Goal: Transaction & Acquisition: Obtain resource

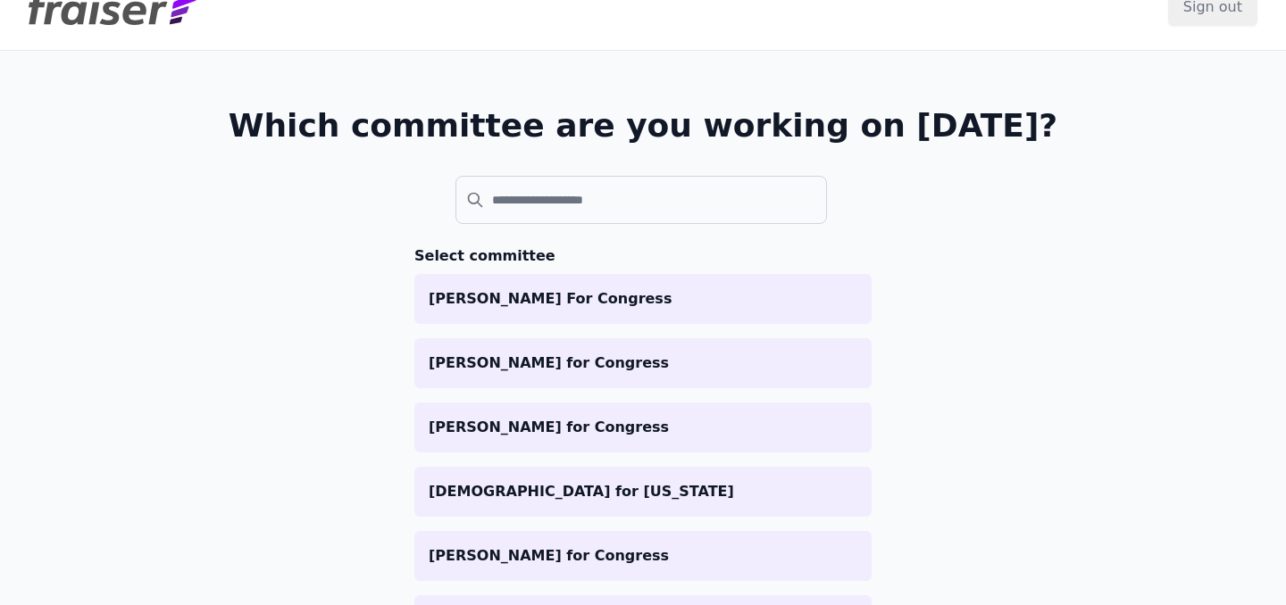
scroll to position [63, 0]
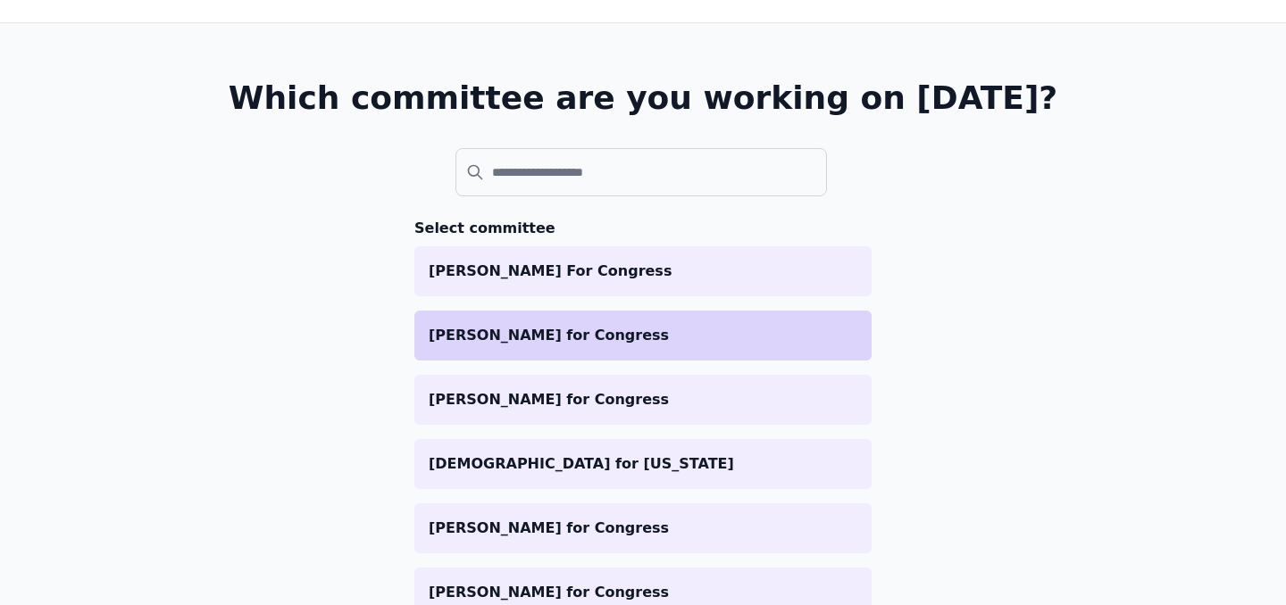
click at [509, 338] on p "[PERSON_NAME] for Congress" at bounding box center [643, 335] width 429 height 21
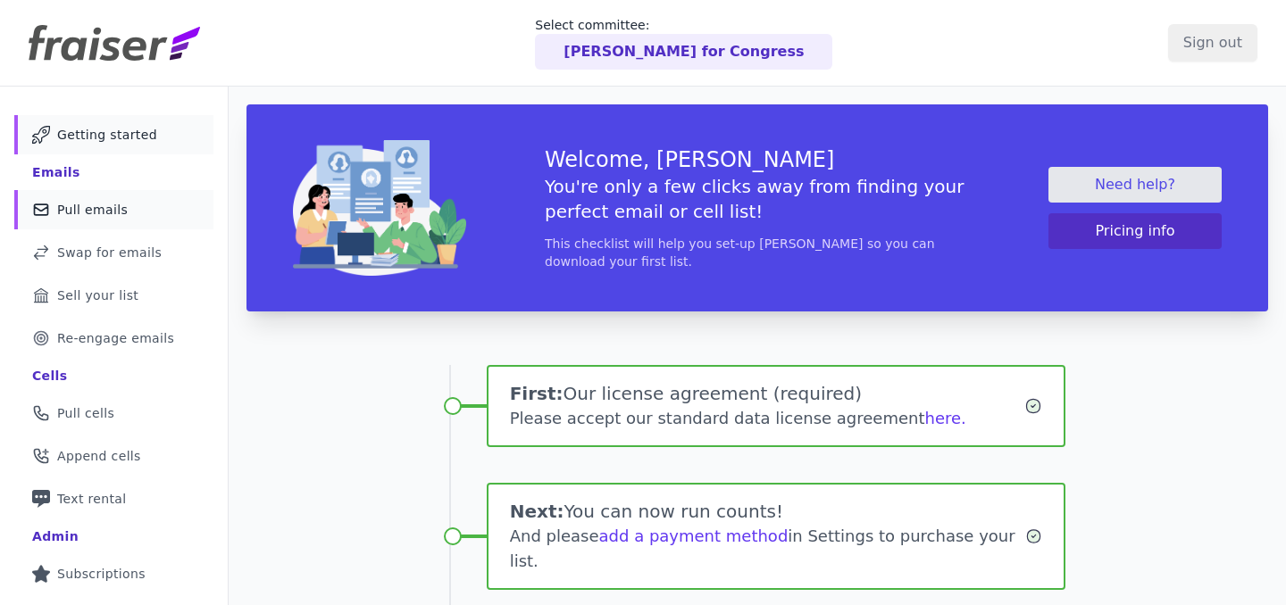
click at [128, 210] on link "Mail Icon Outline of a mail envelope Pull emails" at bounding box center [113, 209] width 199 height 39
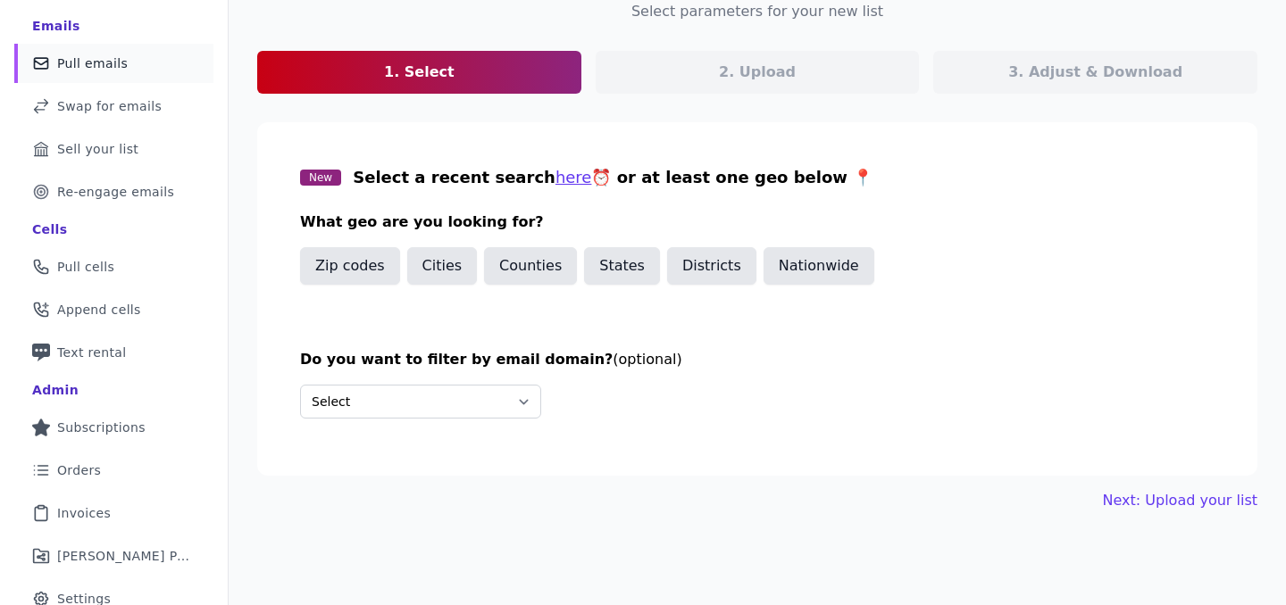
scroll to position [149, 0]
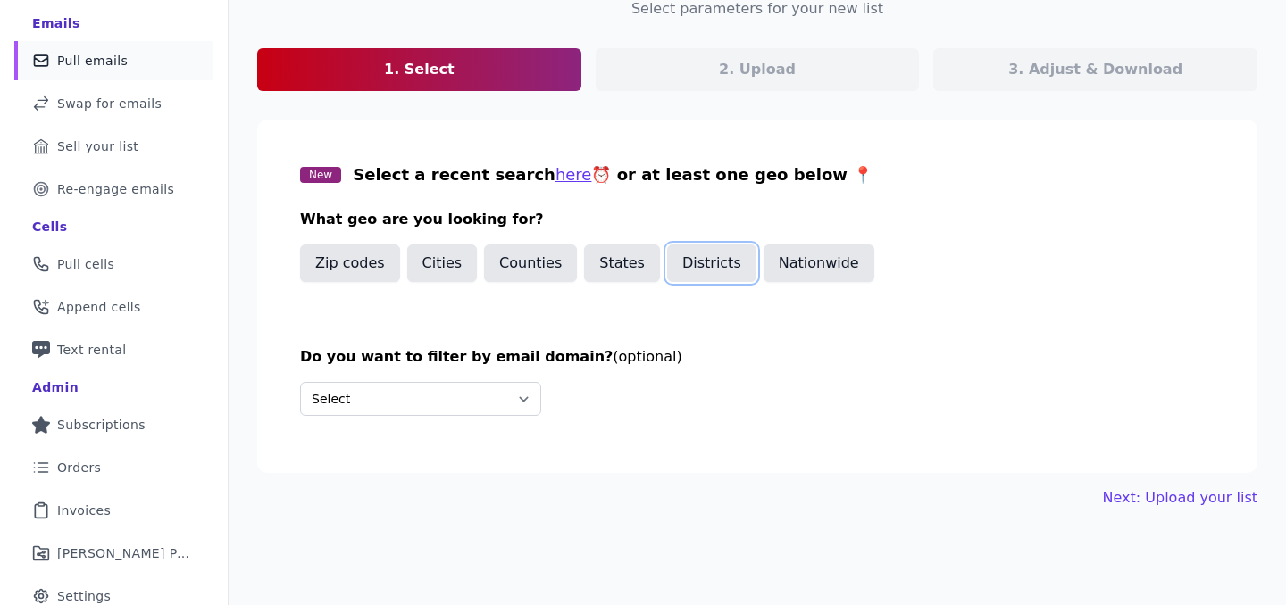
click at [675, 270] on button "Districts" at bounding box center [711, 264] width 89 height 38
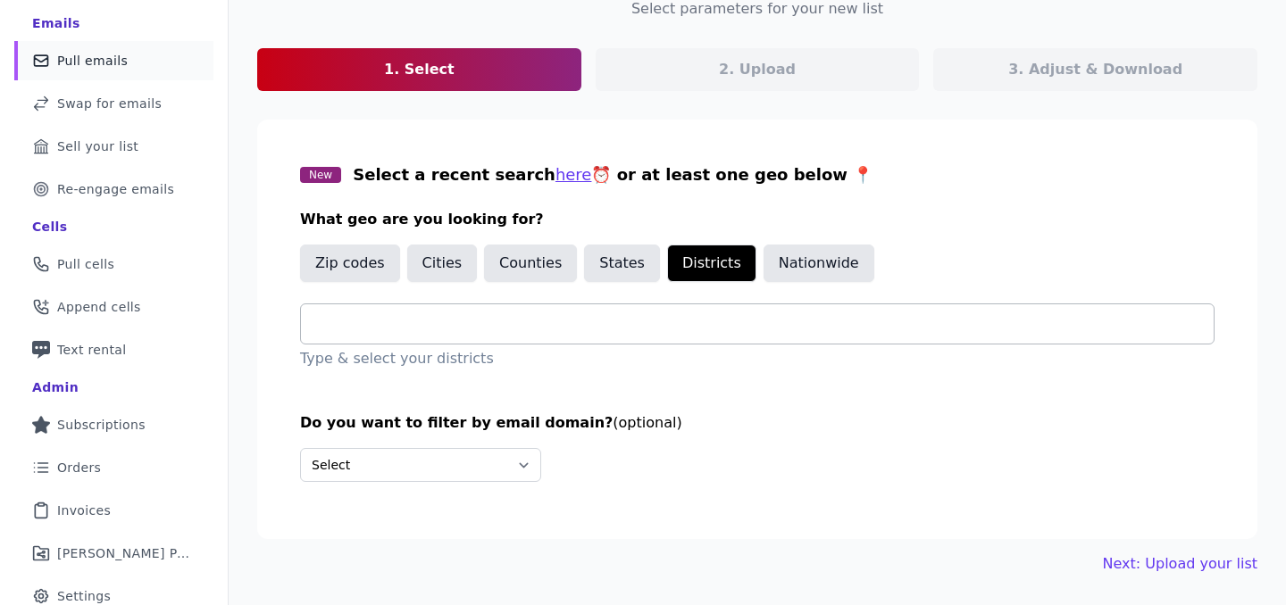
click at [602, 321] on input "text" at bounding box center [764, 323] width 898 height 21
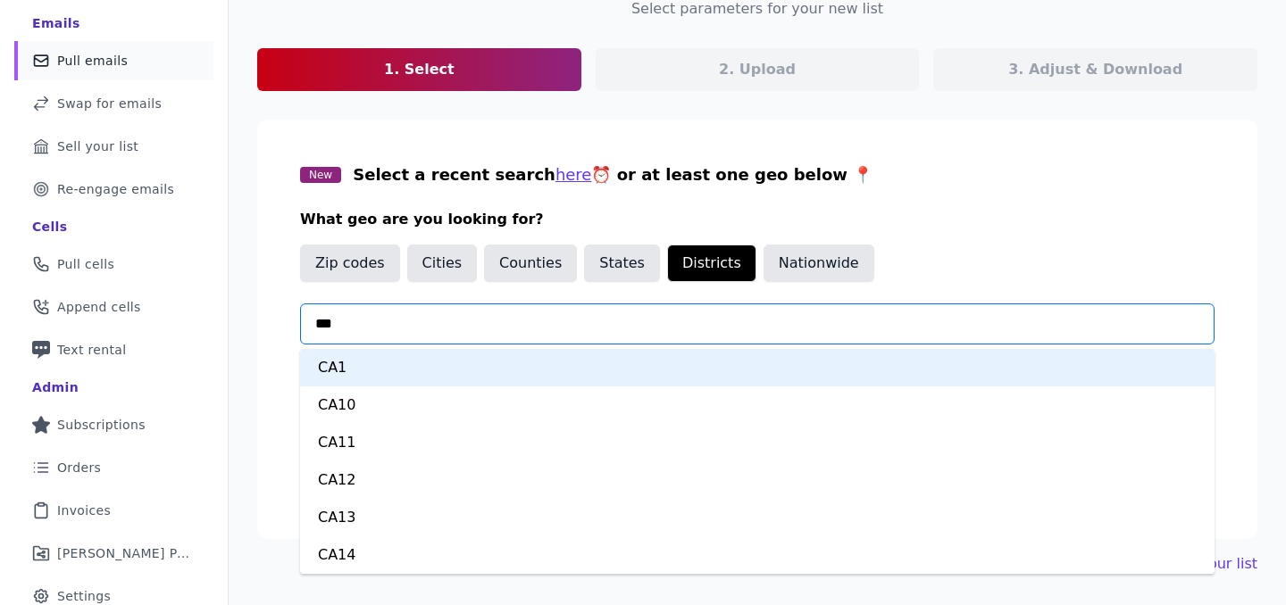
type input "****"
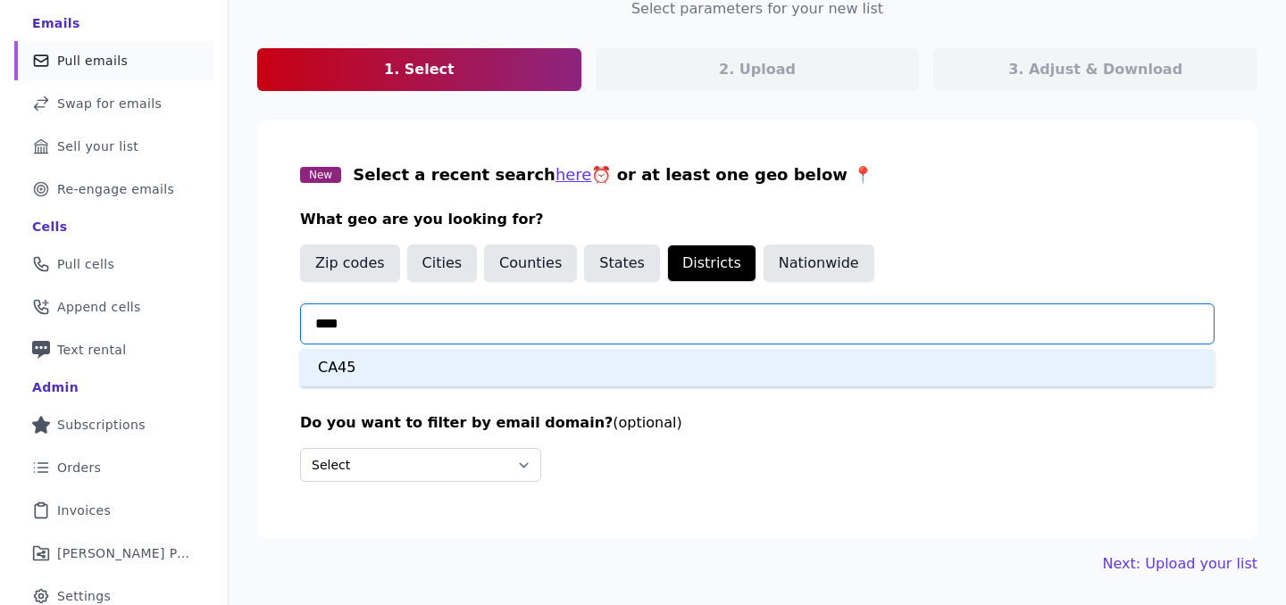
click at [445, 367] on div "CA45" at bounding box center [757, 368] width 914 height 38
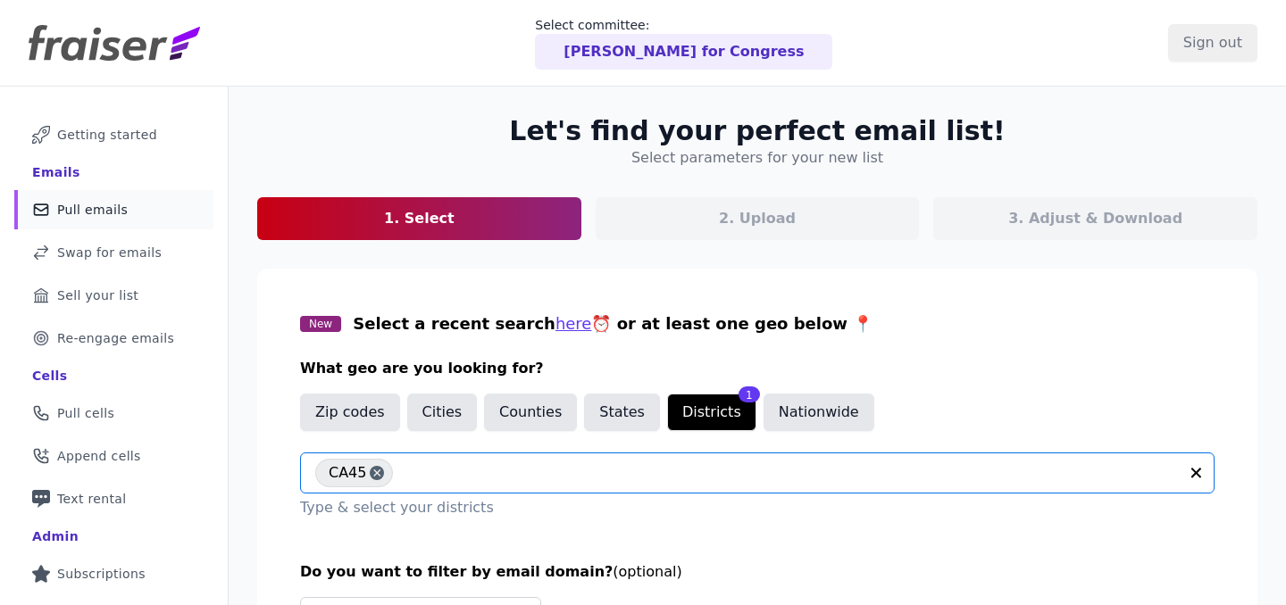
scroll to position [203, 0]
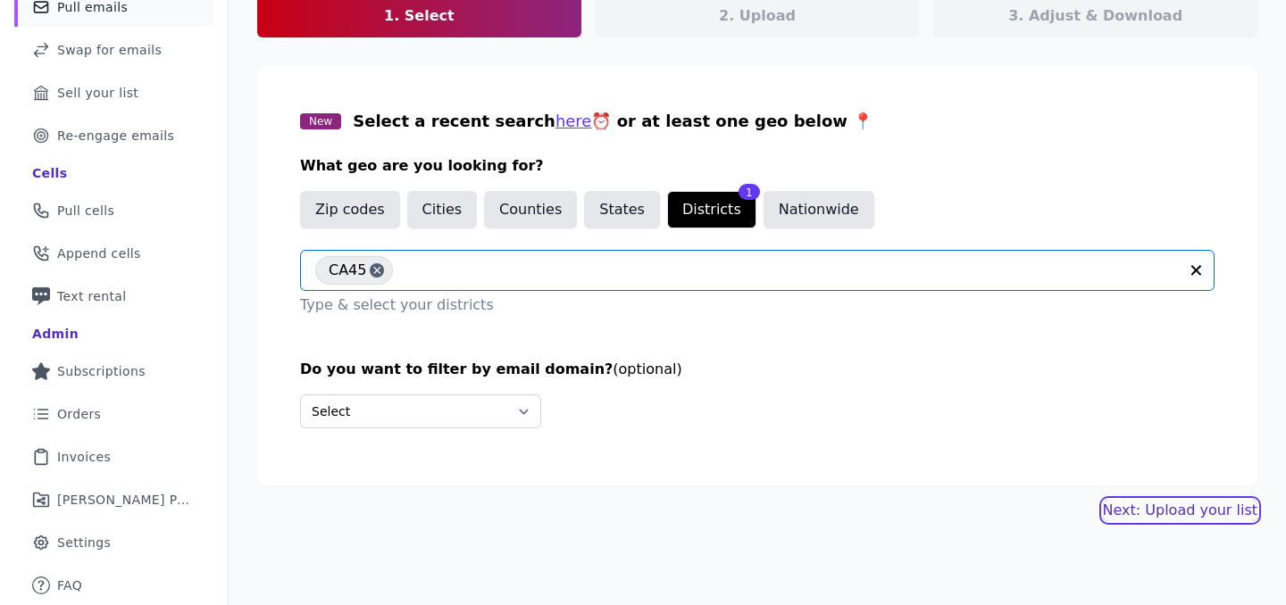
click at [1140, 515] on link "Next: Upload your list" at bounding box center [1180, 510] width 154 height 21
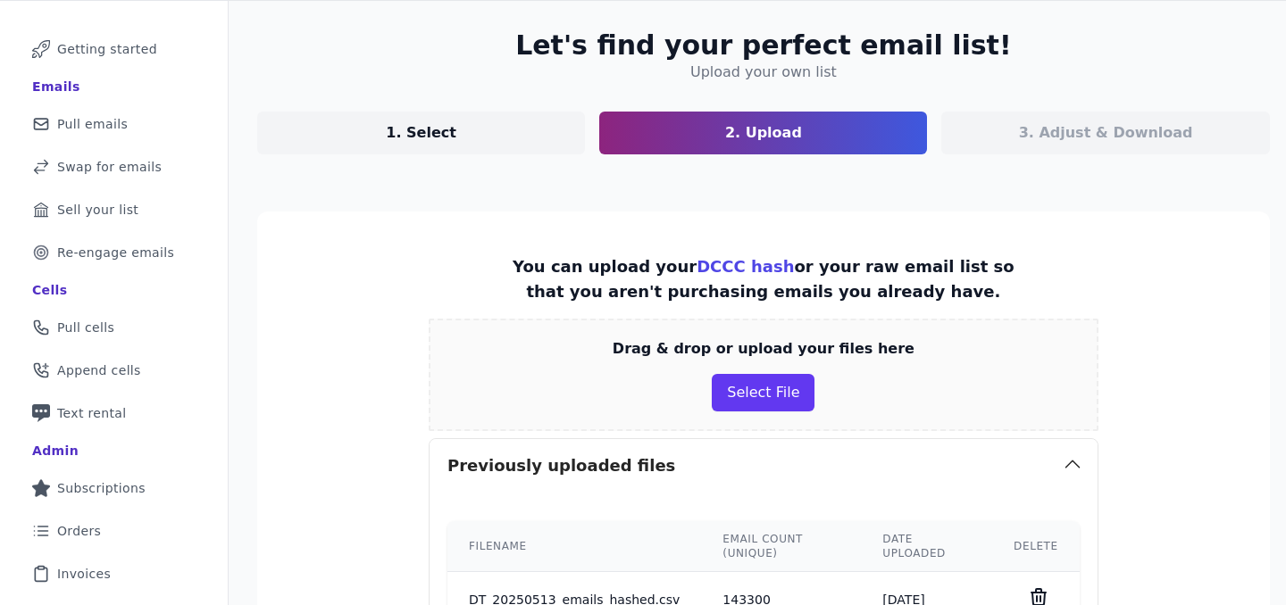
scroll to position [110, 0]
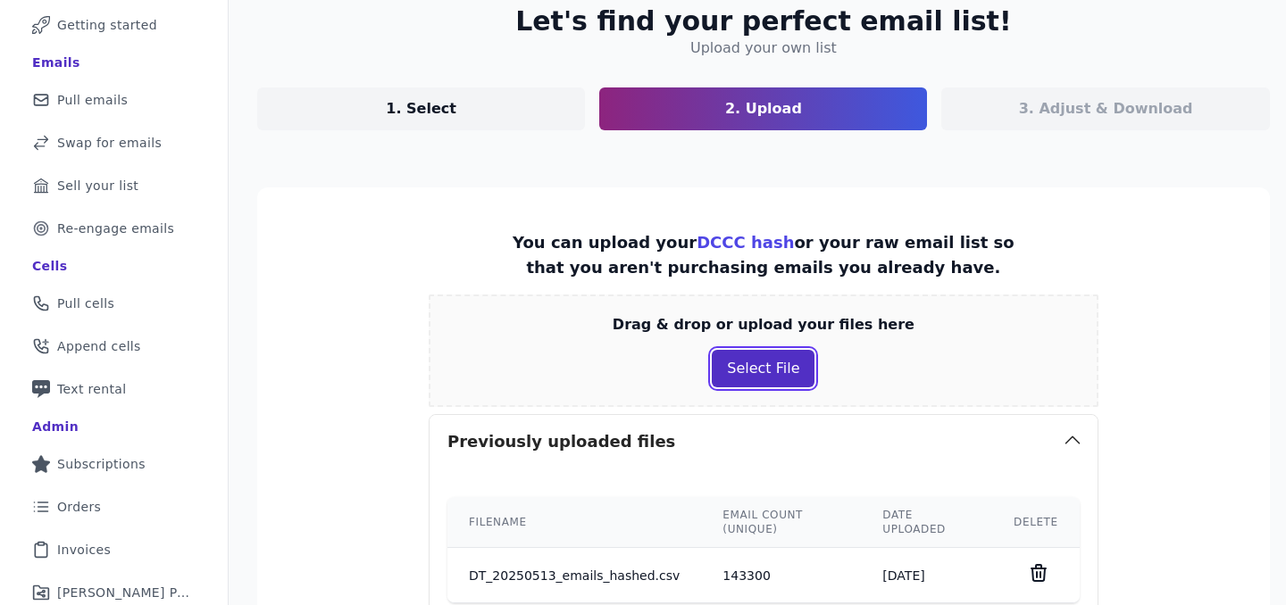
click at [755, 379] on button "Select File" at bounding box center [763, 369] width 103 height 38
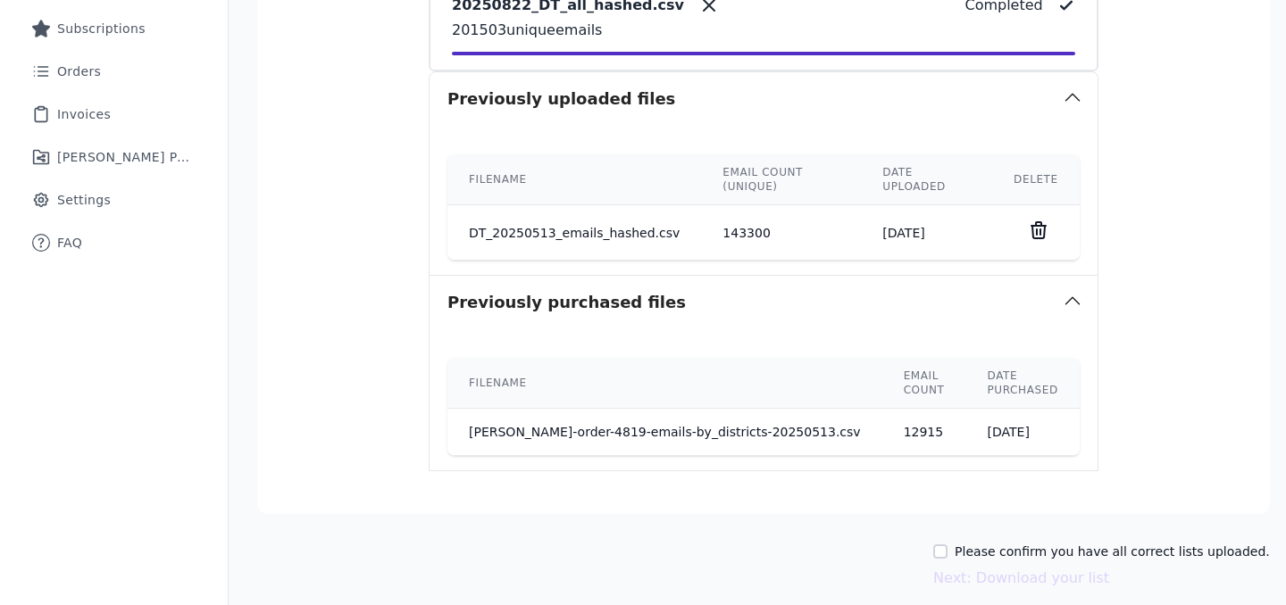
scroll to position [619, 0]
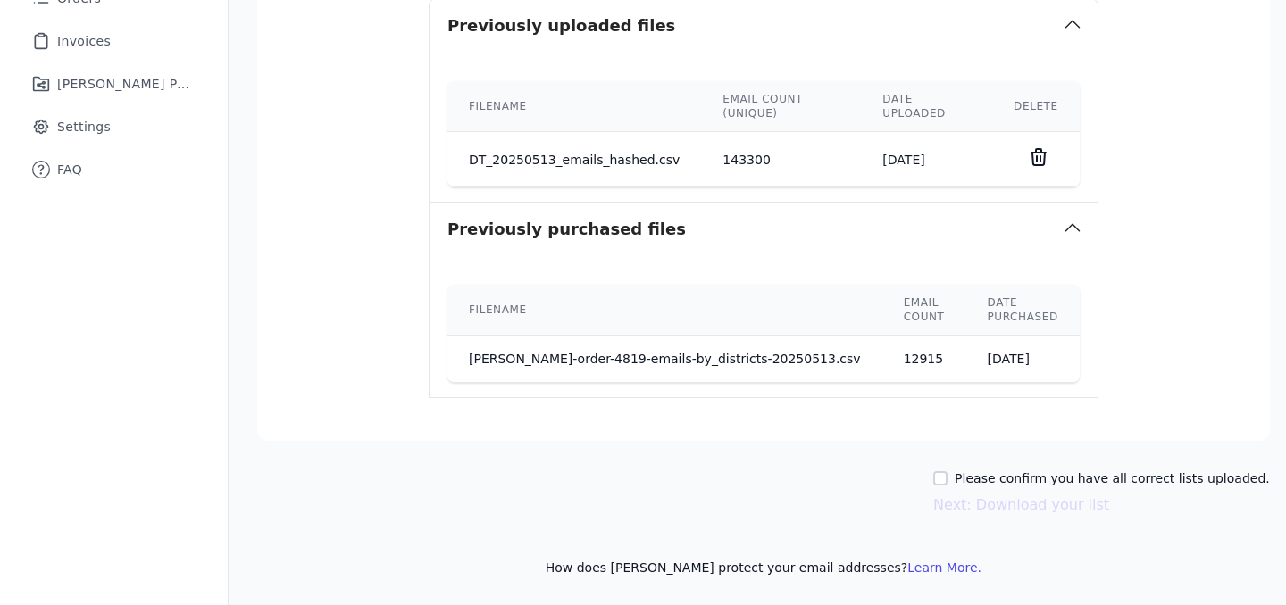
click at [963, 479] on div "Please confirm you have all correct lists uploaded." at bounding box center [1101, 479] width 337 height 18
click at [947, 480] on input "Please confirm you have all correct lists uploaded." at bounding box center [940, 478] width 14 height 14
checkbox input "true"
click at [982, 507] on button "Next: Download your list" at bounding box center [1021, 505] width 176 height 21
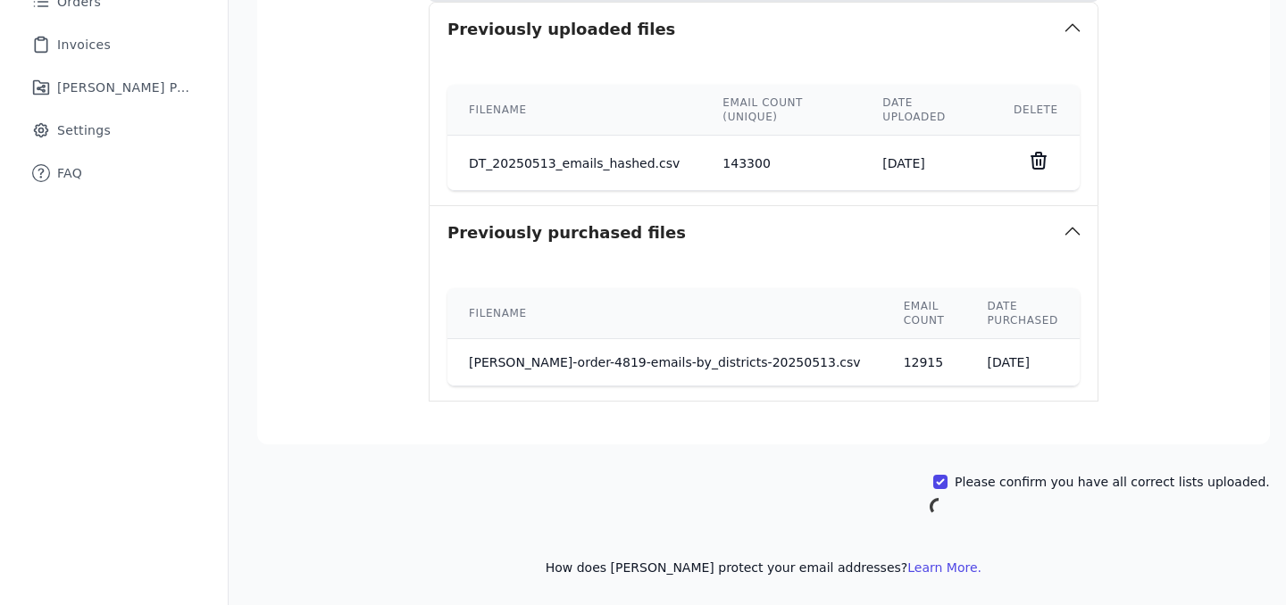
scroll to position [615, 0]
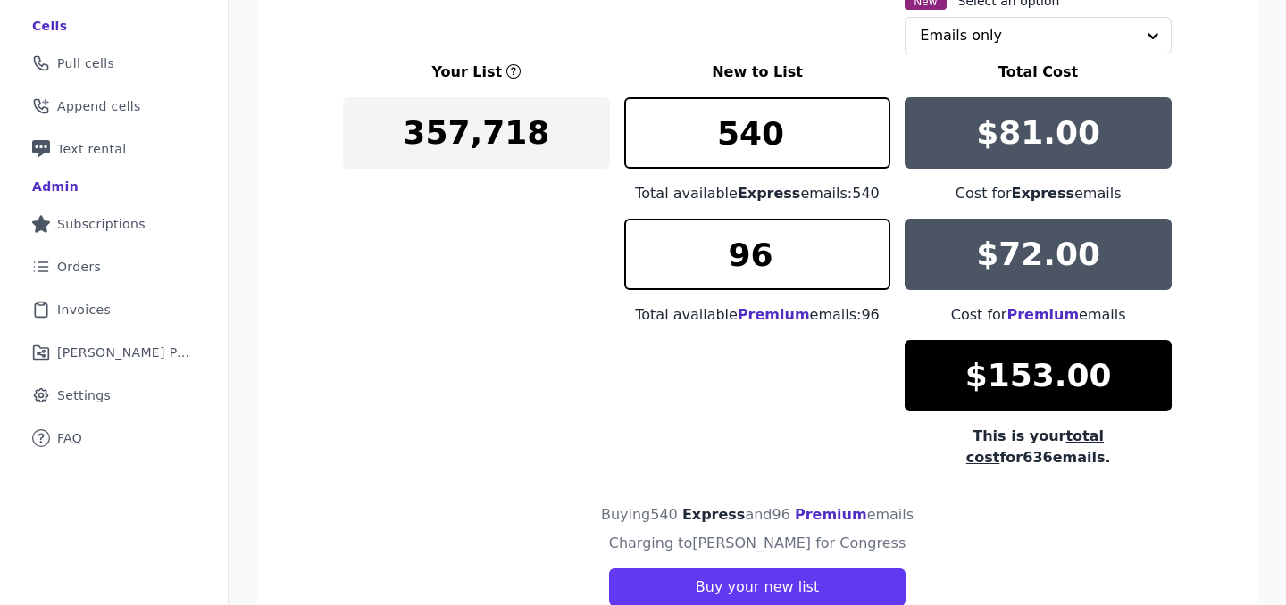
scroll to position [342, 0]
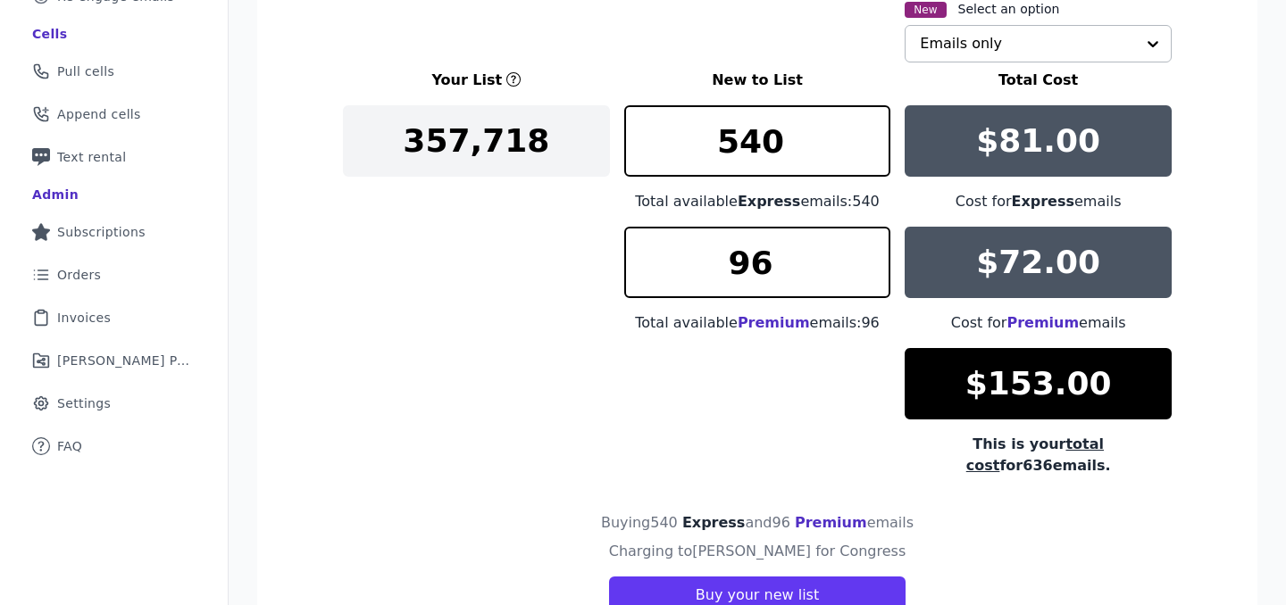
click at [974, 47] on input "text" at bounding box center [1027, 44] width 215 height 36
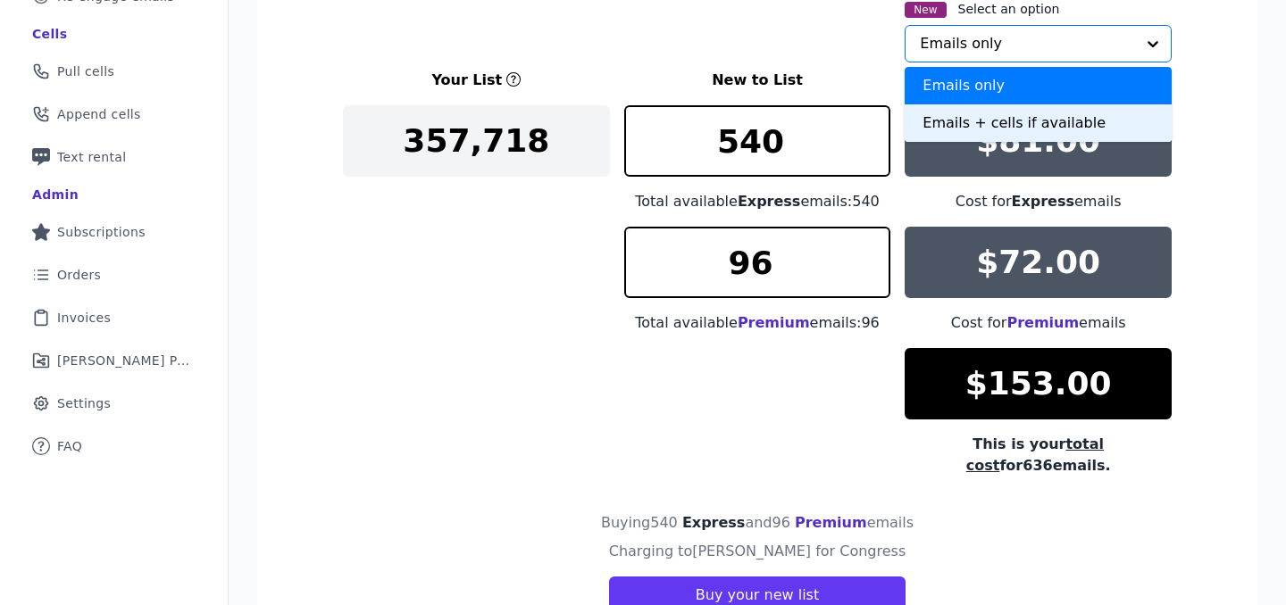
click at [968, 121] on div "Emails + cells if available" at bounding box center [1038, 123] width 267 height 38
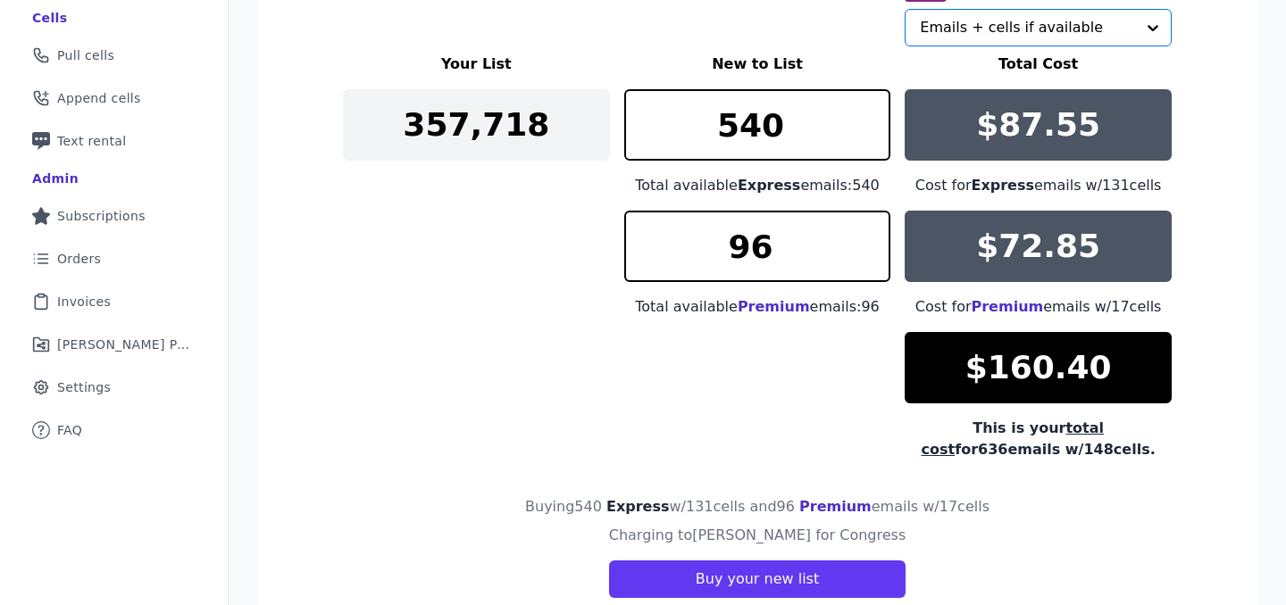
click at [393, 413] on div "Your List New to List Total Cost 357,718 540 Total available Express emails: 54…" at bounding box center [757, 257] width 829 height 407
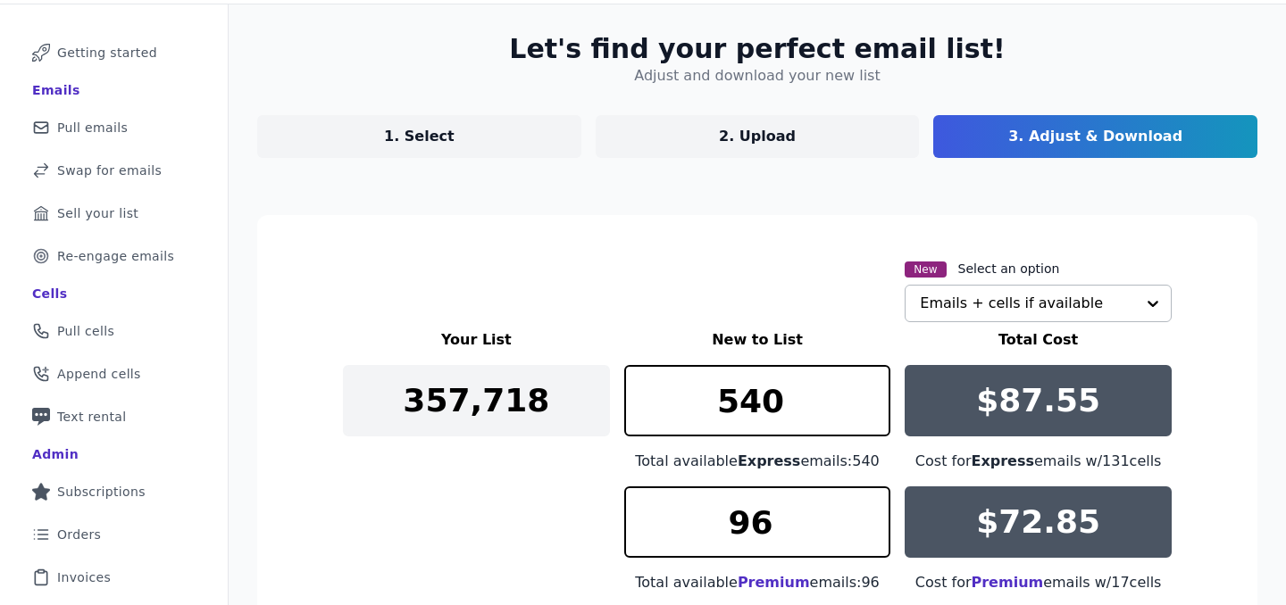
scroll to position [0, 0]
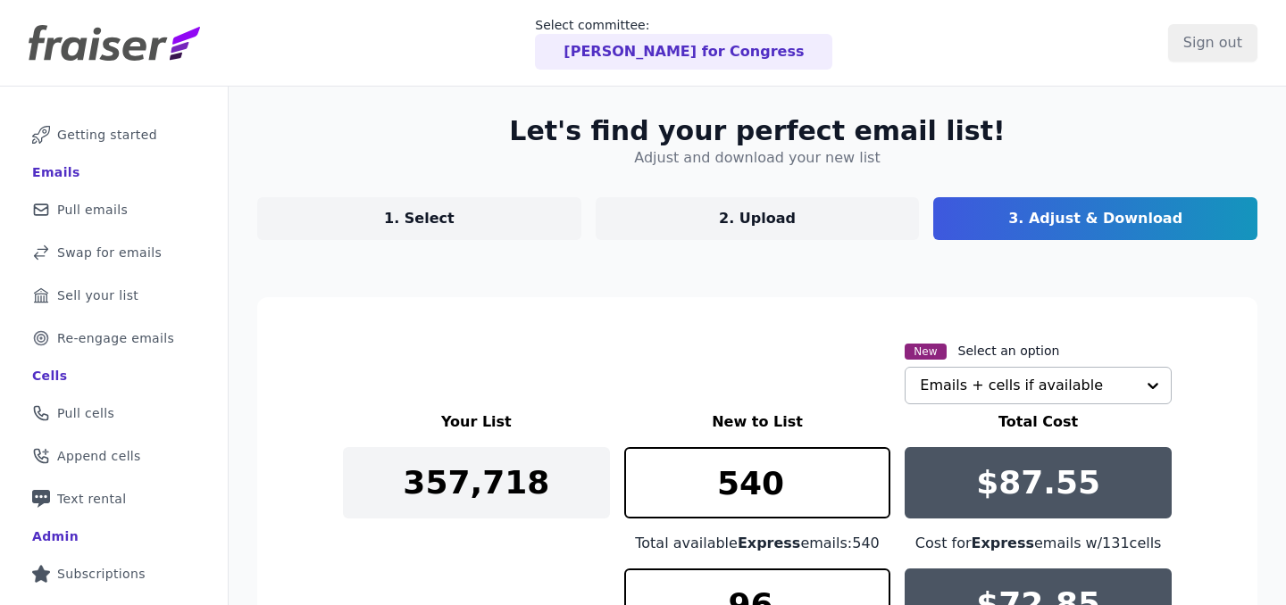
click at [430, 216] on p "1. Select" at bounding box center [419, 218] width 71 height 21
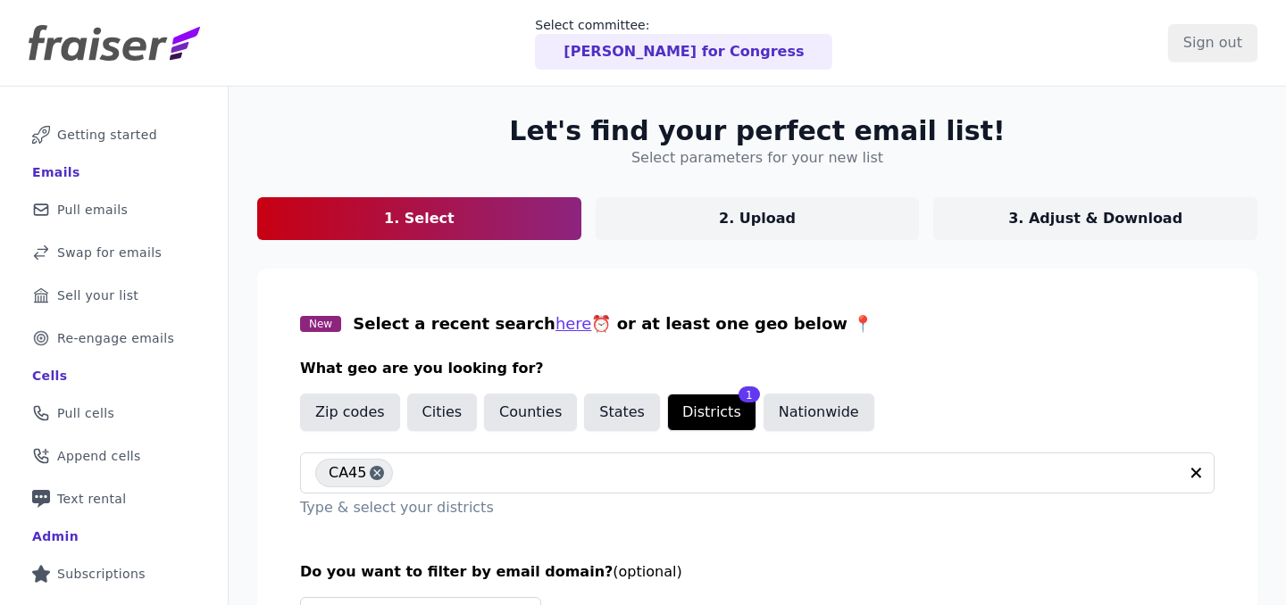
scroll to position [83, 0]
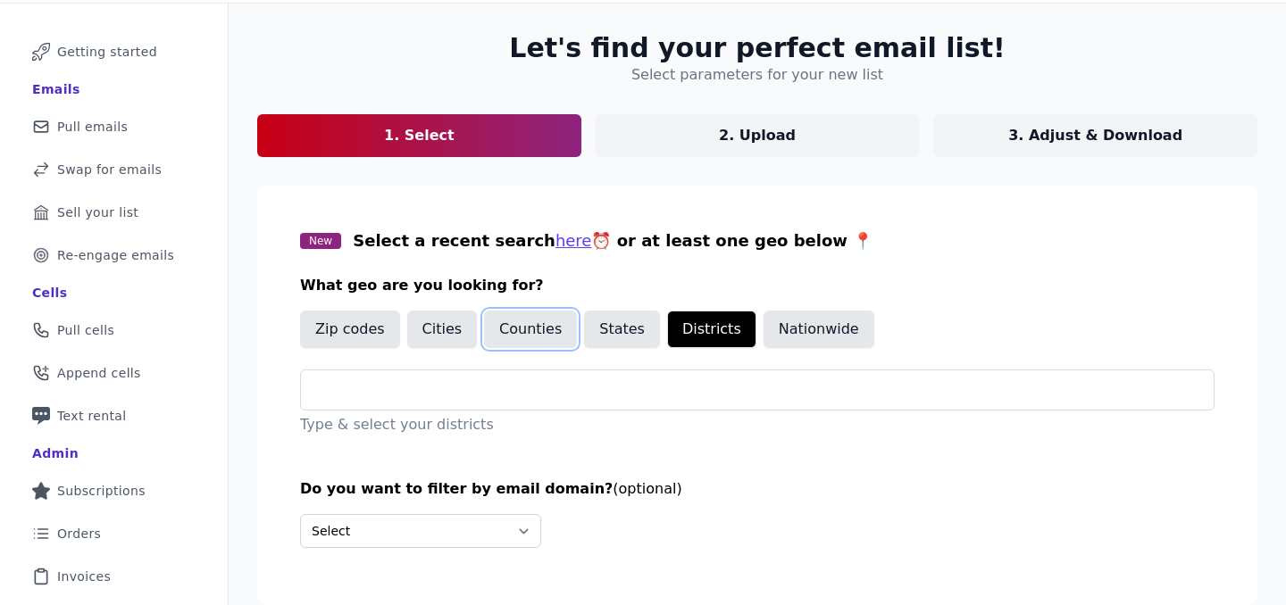
click at [510, 336] on button "Counties" at bounding box center [530, 330] width 93 height 38
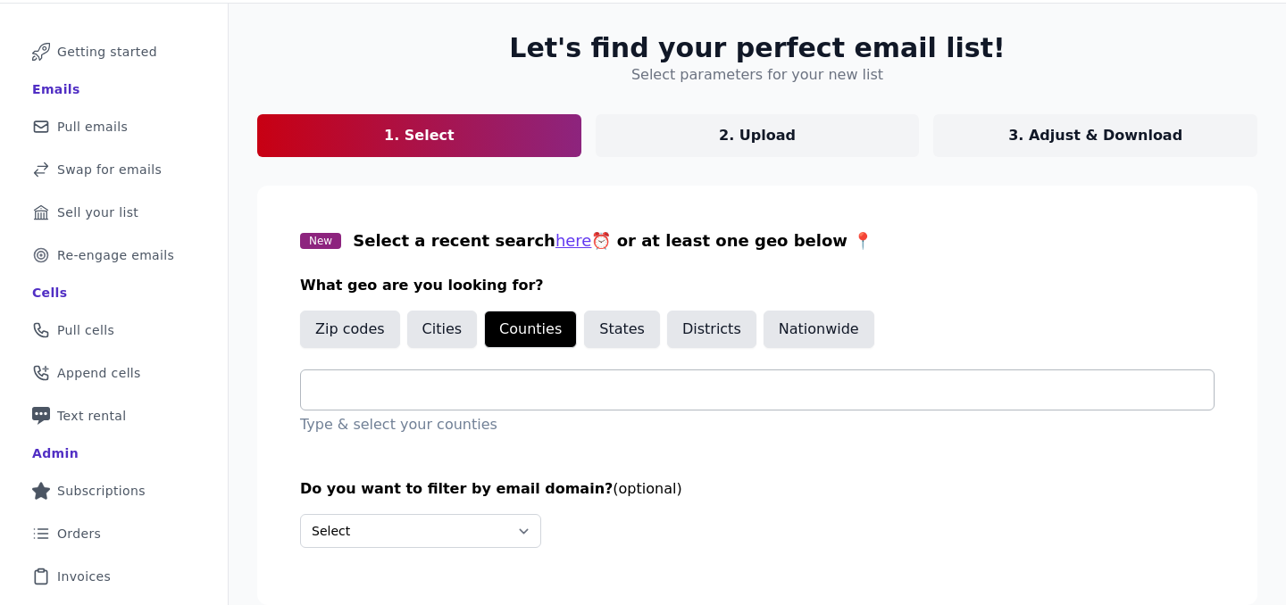
click at [464, 401] on div at bounding box center [764, 390] width 898 height 39
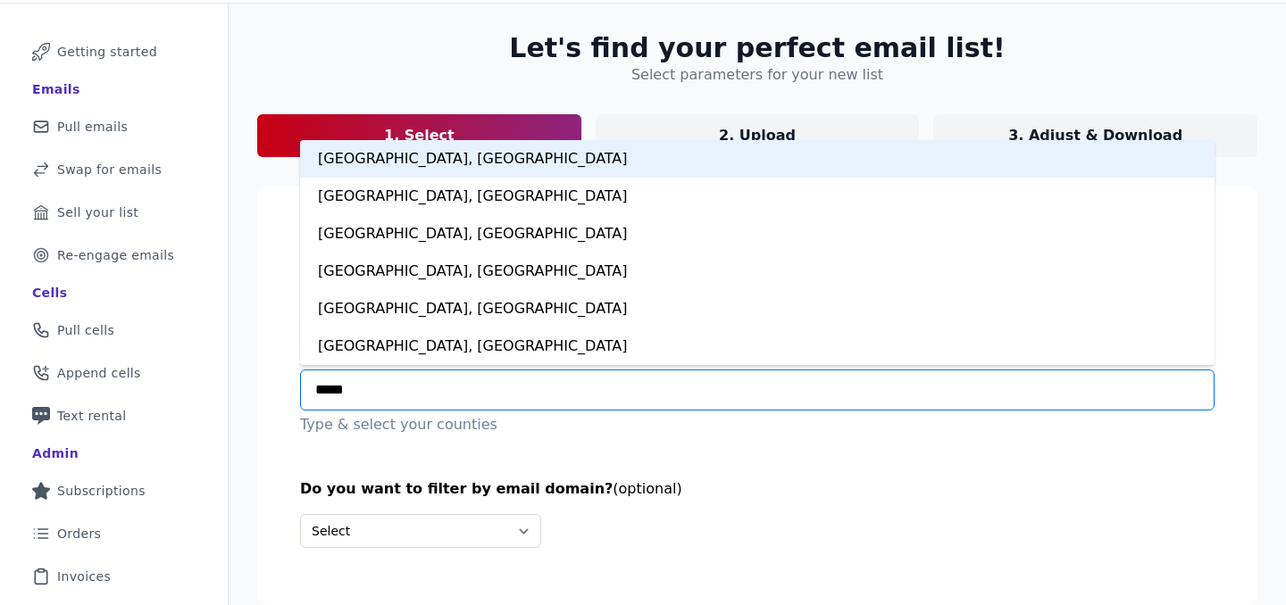
type input "******"
click at [470, 168] on div "[GEOGRAPHIC_DATA], [GEOGRAPHIC_DATA]" at bounding box center [757, 159] width 914 height 38
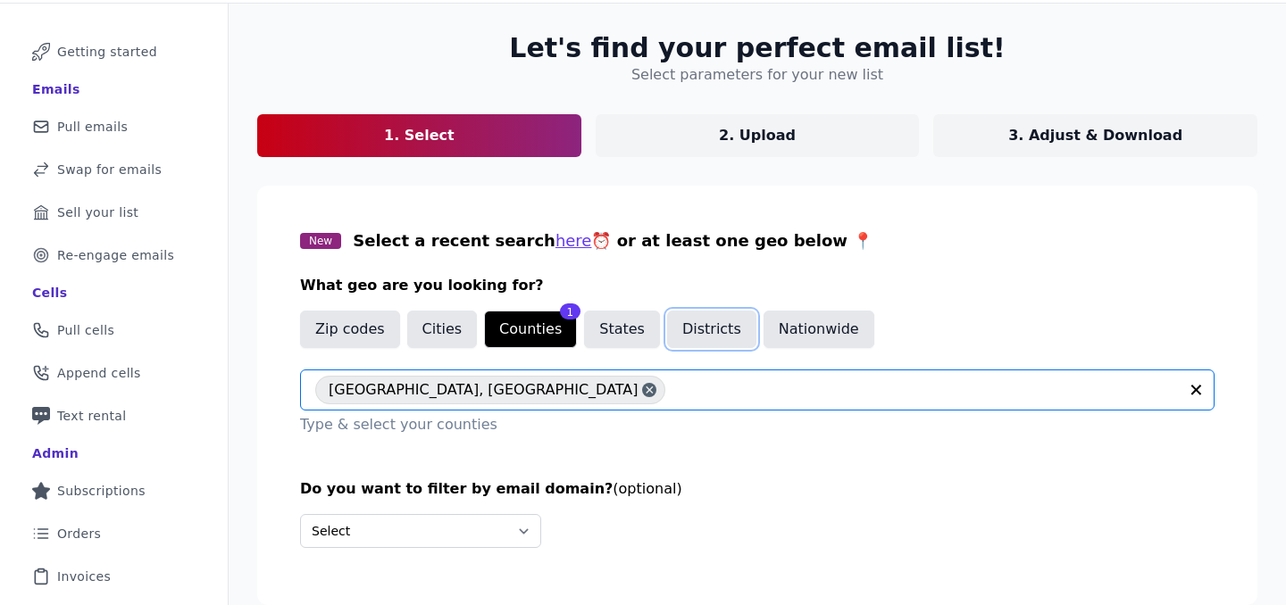
click at [682, 339] on button "Districts" at bounding box center [711, 330] width 89 height 38
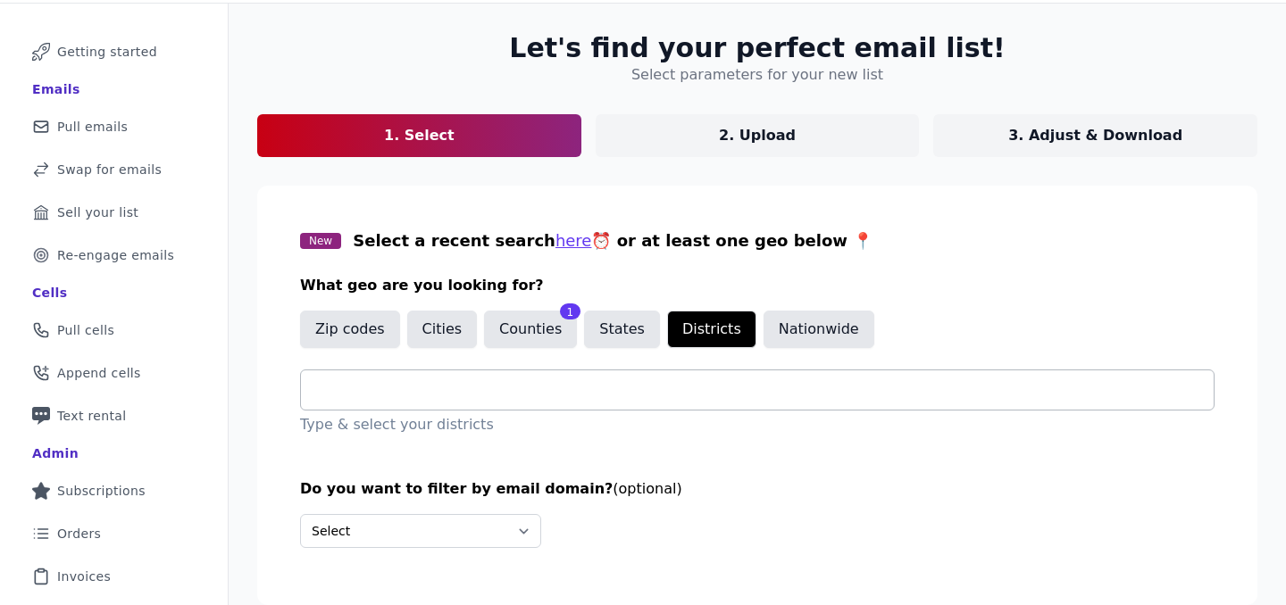
click at [605, 394] on input "text" at bounding box center [764, 389] width 898 height 21
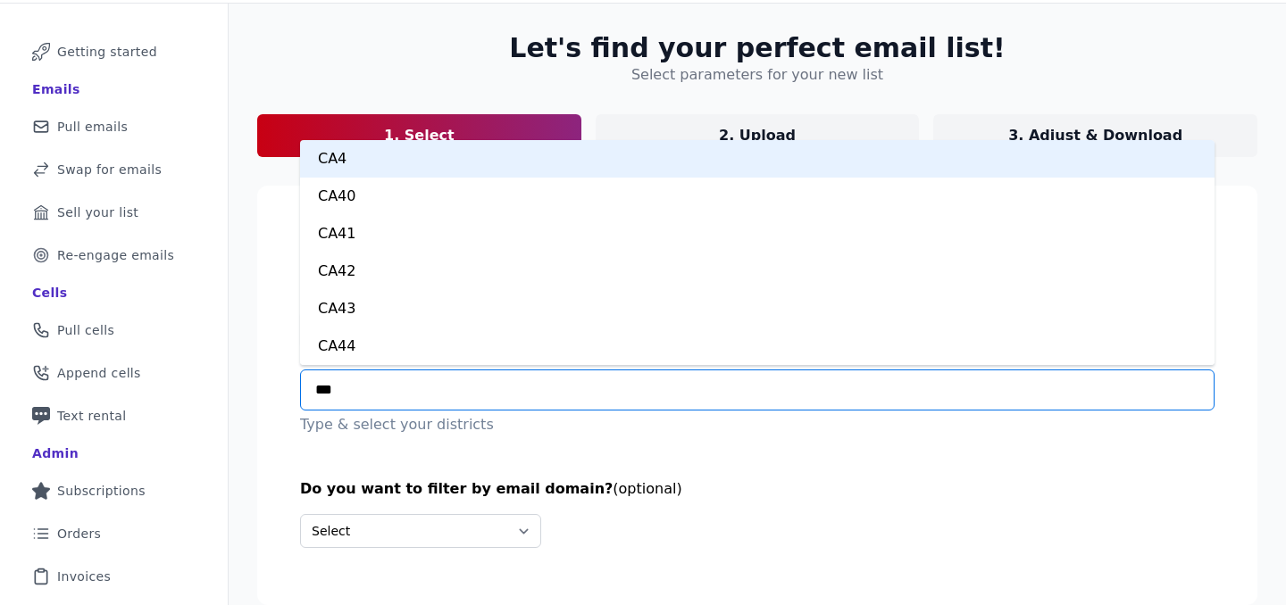
type input "****"
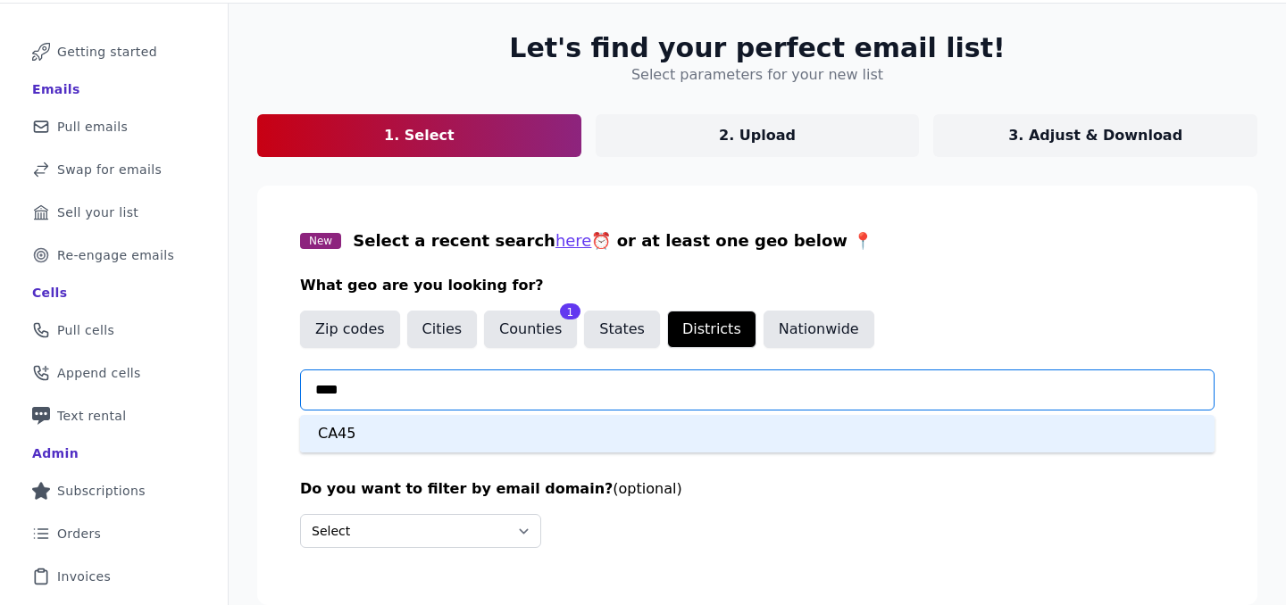
click at [449, 431] on div "CA45" at bounding box center [757, 434] width 914 height 38
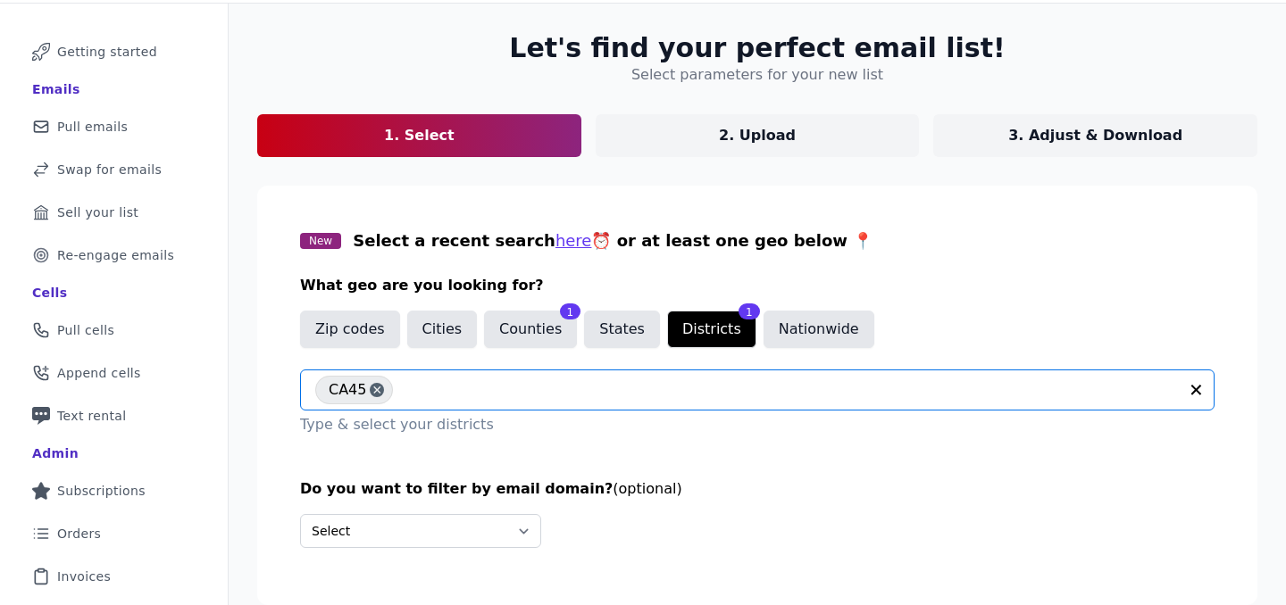
scroll to position [203, 0]
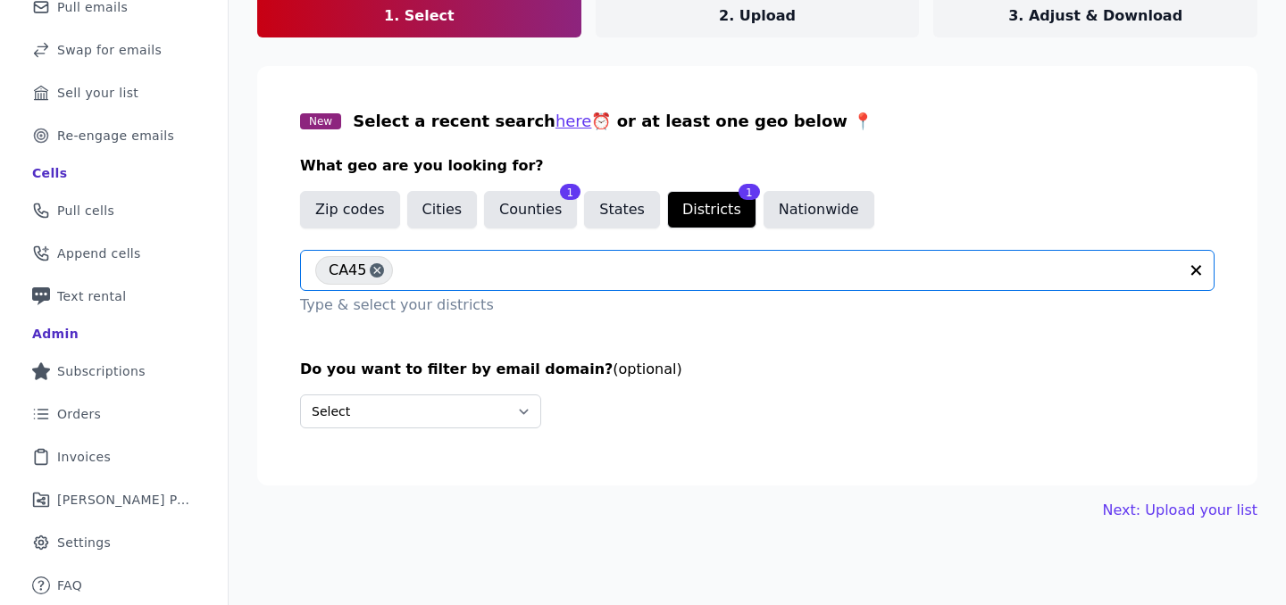
click at [1148, 524] on div "Let's find your perfect email list! Select parameters for your new list 1. Sele…" at bounding box center [757, 217] width 1057 height 666
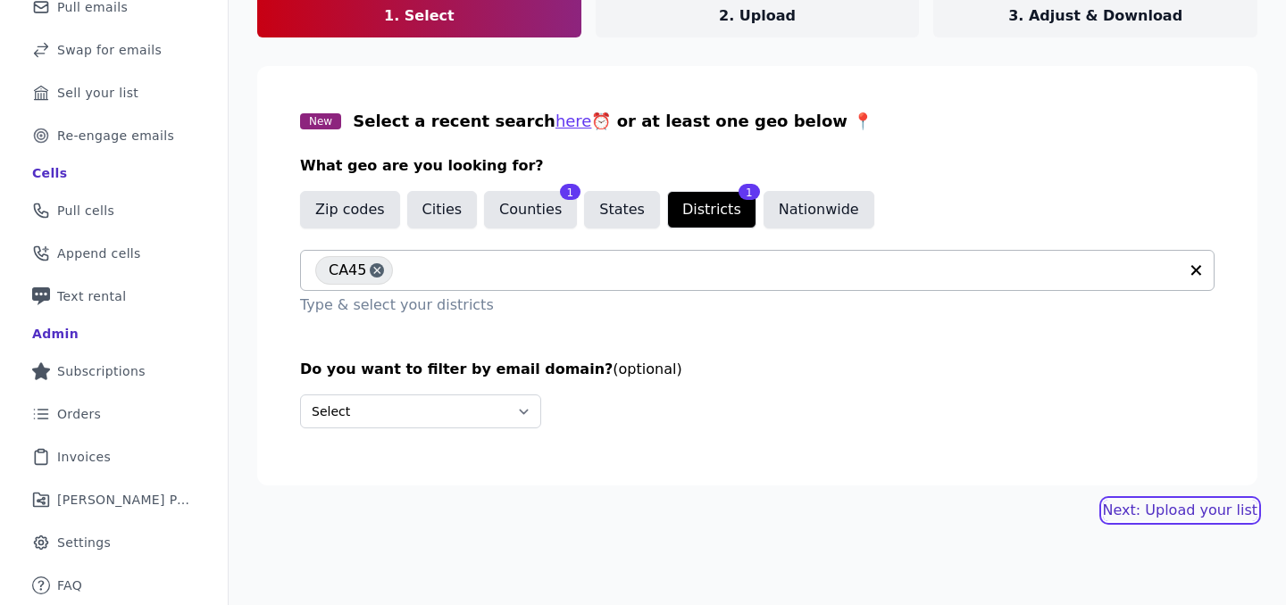
click at [1135, 513] on link "Next: Upload your list" at bounding box center [1180, 510] width 154 height 21
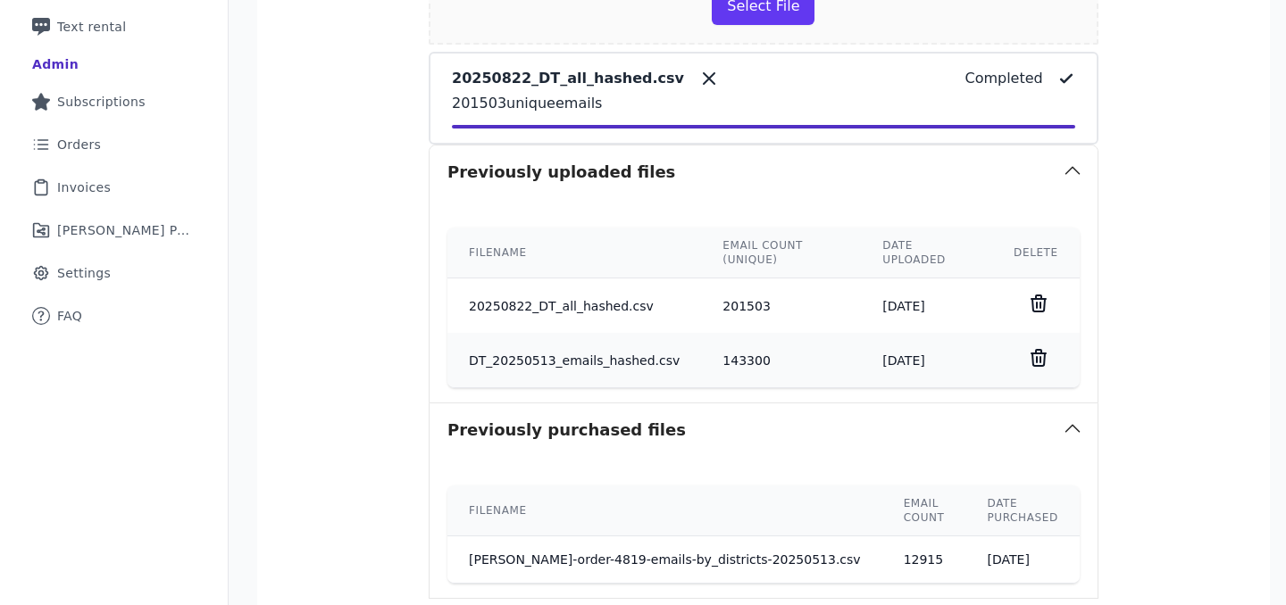
scroll to position [673, 0]
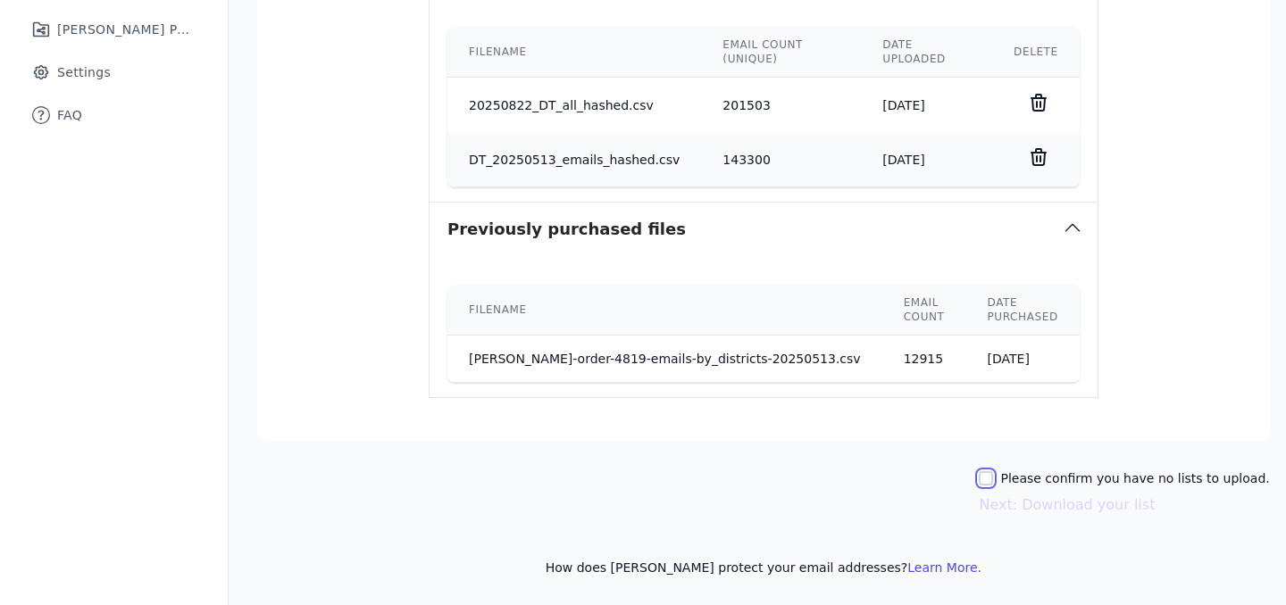
click at [993, 474] on input "Please confirm you have no lists to upload." at bounding box center [986, 478] width 14 height 14
checkbox input "true"
click at [1005, 504] on button "Next: Download your list" at bounding box center [1067, 505] width 176 height 21
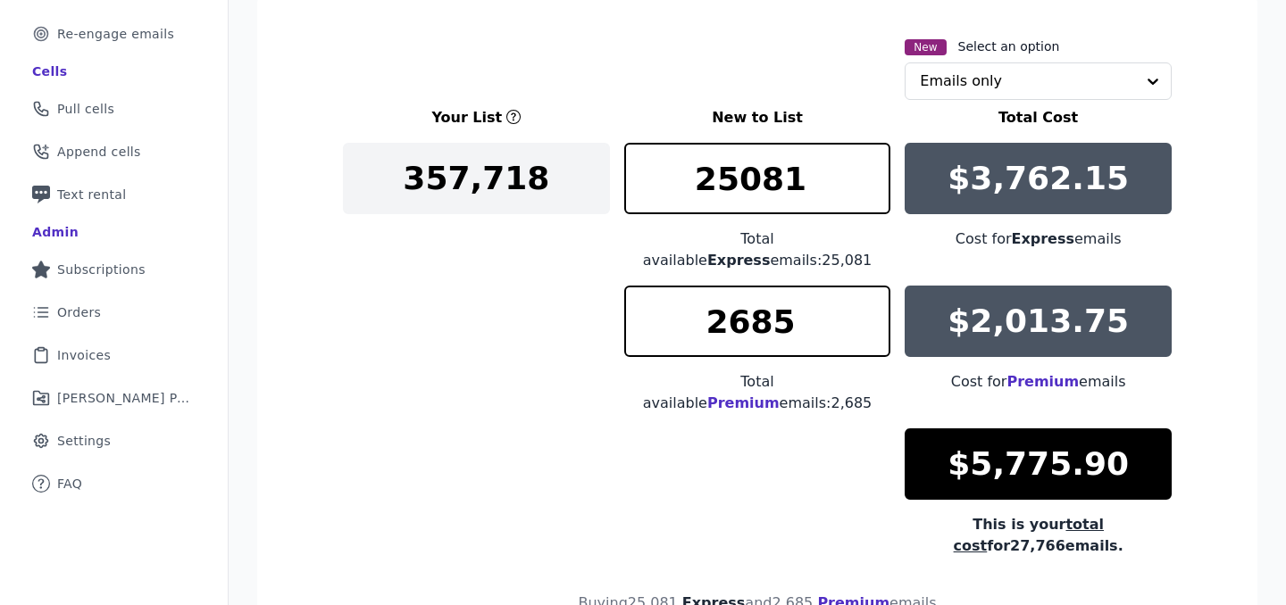
scroll to position [309, 0]
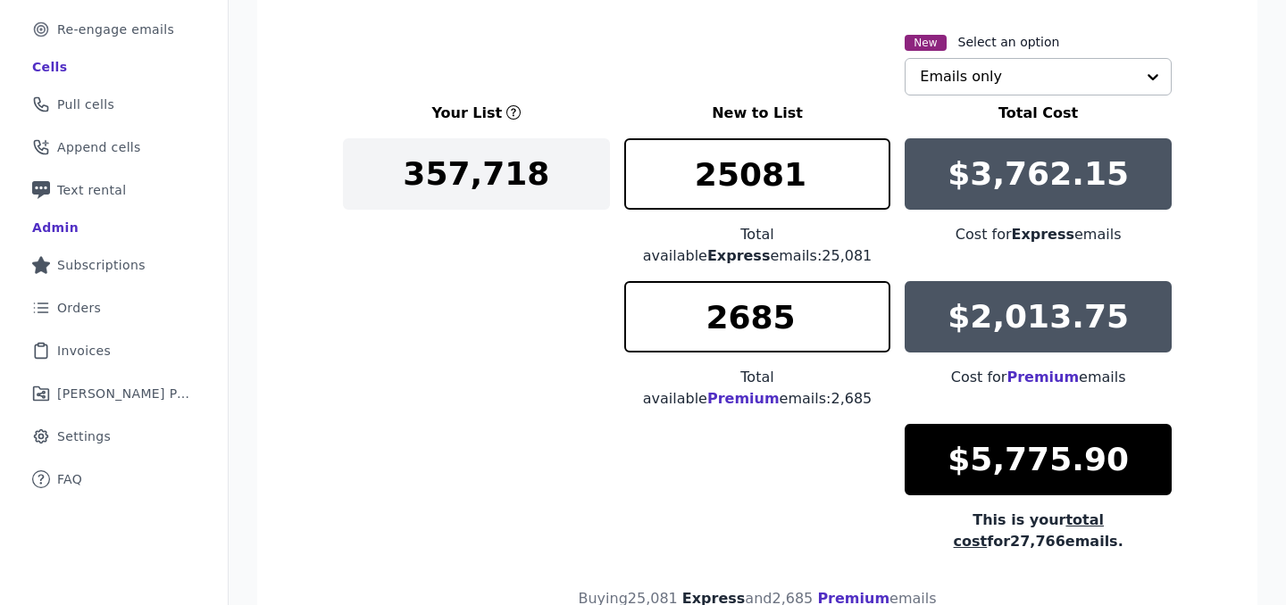
click at [960, 79] on input "text" at bounding box center [1027, 77] width 215 height 36
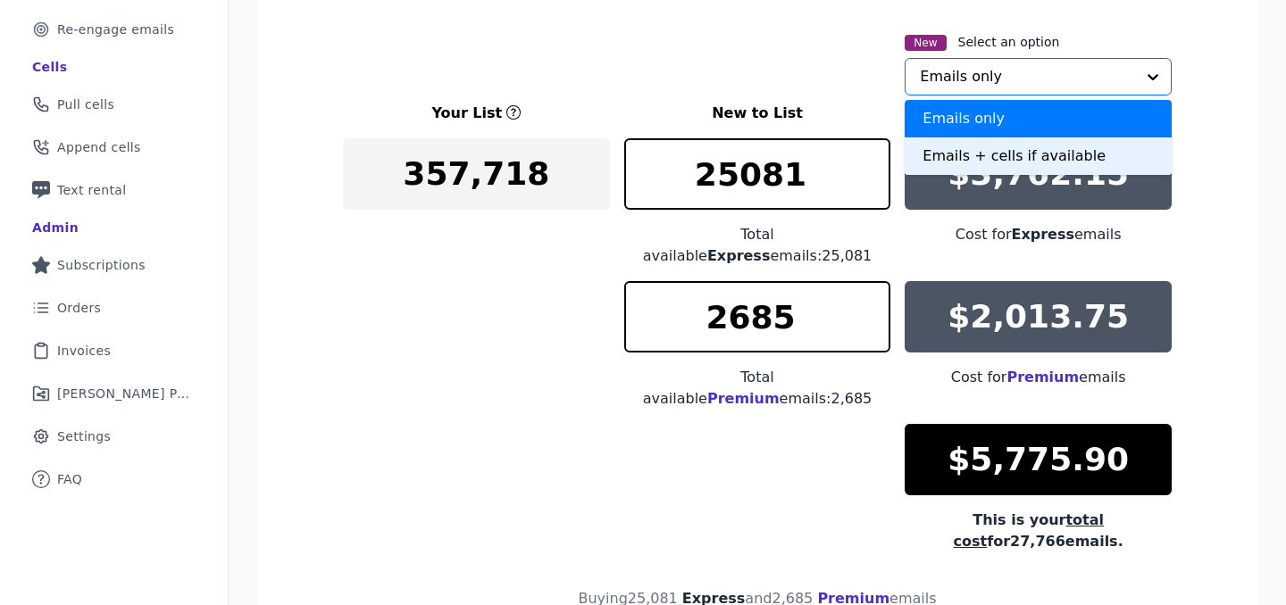
click at [975, 155] on div "Emails + cells if available" at bounding box center [1038, 157] width 267 height 38
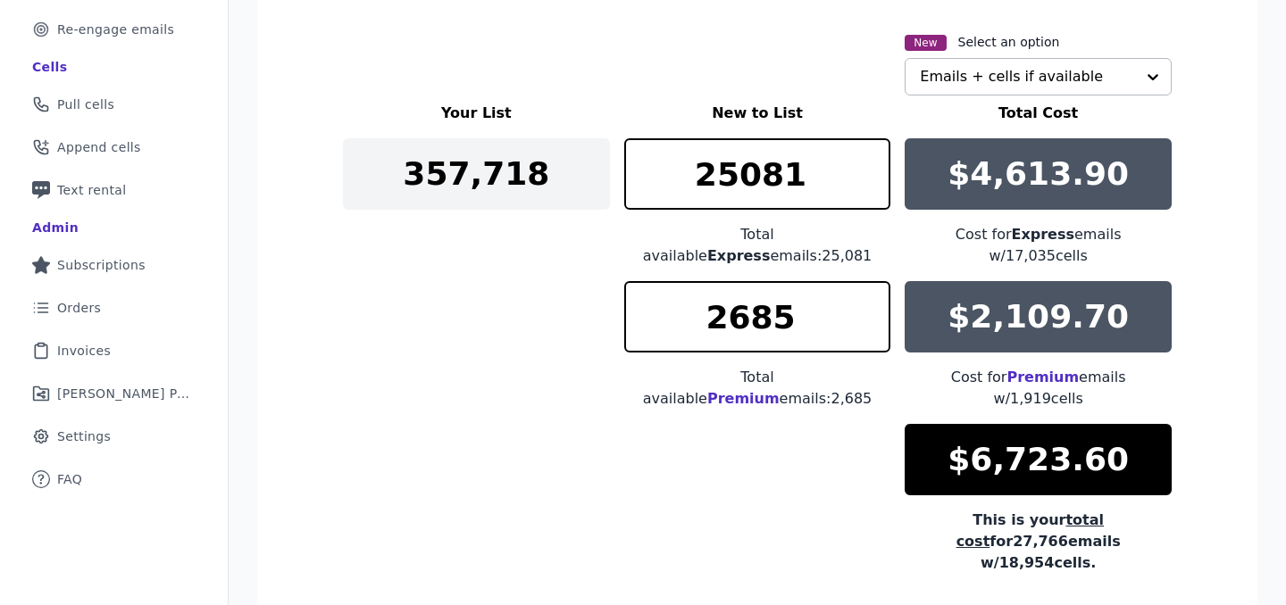
click at [241, 448] on div "Let's find your perfect email list! Adjust and download your new list 1. Select…" at bounding box center [757, 280] width 1057 height 1005
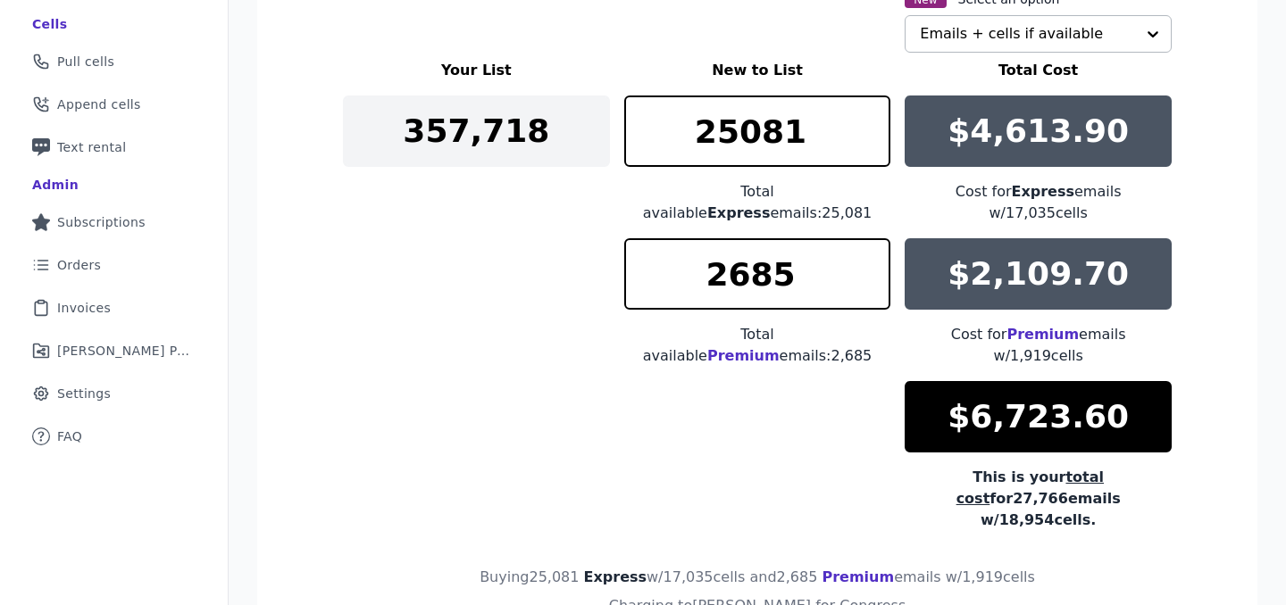
scroll to position [357, 0]
